Goal: Find specific page/section: Find specific page/section

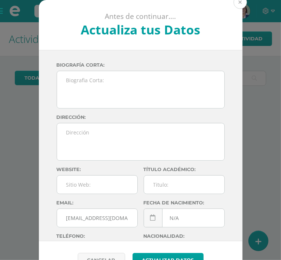
click at [234, 5] on button at bounding box center [239, 2] width 13 height 13
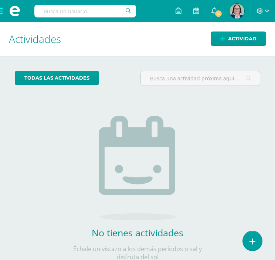
click at [3, 8] on span at bounding box center [15, 11] width 30 height 22
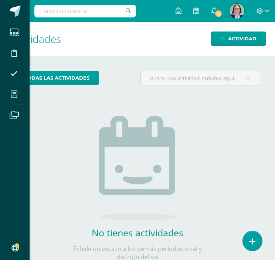
click at [11, 97] on icon at bounding box center [14, 94] width 7 height 7
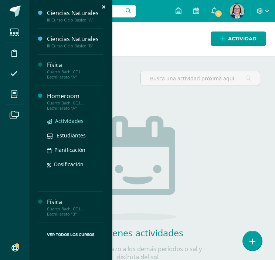
click at [65, 119] on span "Actividades" at bounding box center [69, 120] width 28 height 7
click at [71, 132] on span "Estudiantes" at bounding box center [71, 135] width 29 height 7
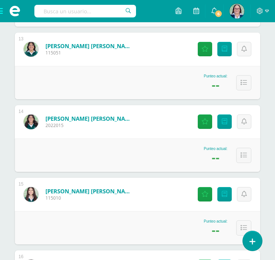
scroll to position [1018, 0]
